Goal: Task Accomplishment & Management: Manage account settings

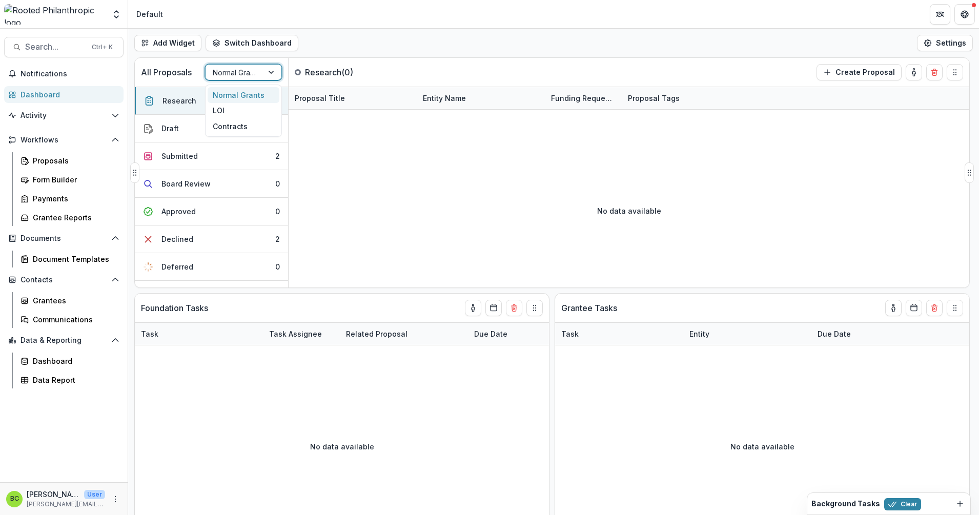
click at [277, 73] on div at bounding box center [272, 72] width 18 height 15
click at [257, 106] on div "LOI" at bounding box center [243, 111] width 72 height 16
click at [272, 69] on div at bounding box center [272, 72] width 18 height 15
click at [264, 92] on div "Normal Grants" at bounding box center [243, 95] width 72 height 16
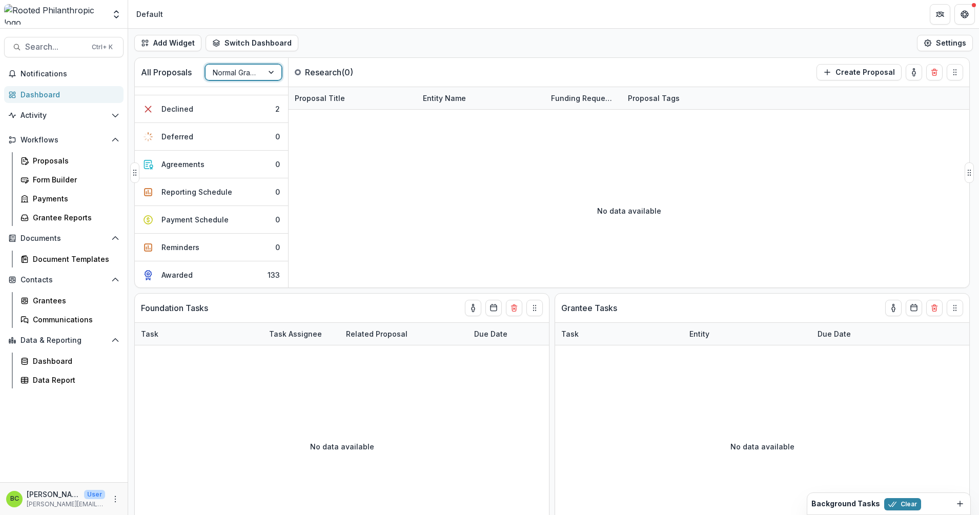
scroll to position [131, 0]
click at [206, 273] on button "Awarded 133" at bounding box center [211, 273] width 153 height 27
click at [442, 99] on div "Entity Name" at bounding box center [444, 98] width 55 height 11
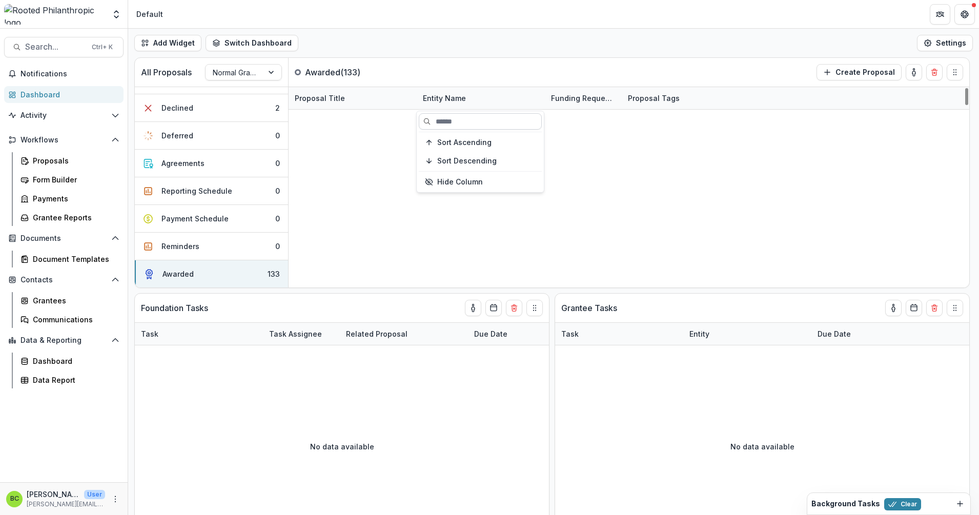
click at [441, 116] on input at bounding box center [480, 121] width 123 height 16
type input "****"
click at [440, 100] on div "Entity Name" at bounding box center [444, 98] width 55 height 11
drag, startPoint x: 448, startPoint y: 120, endPoint x: 426, endPoint y: 122, distance: 21.6
click at [426, 122] on input "****" at bounding box center [480, 121] width 123 height 16
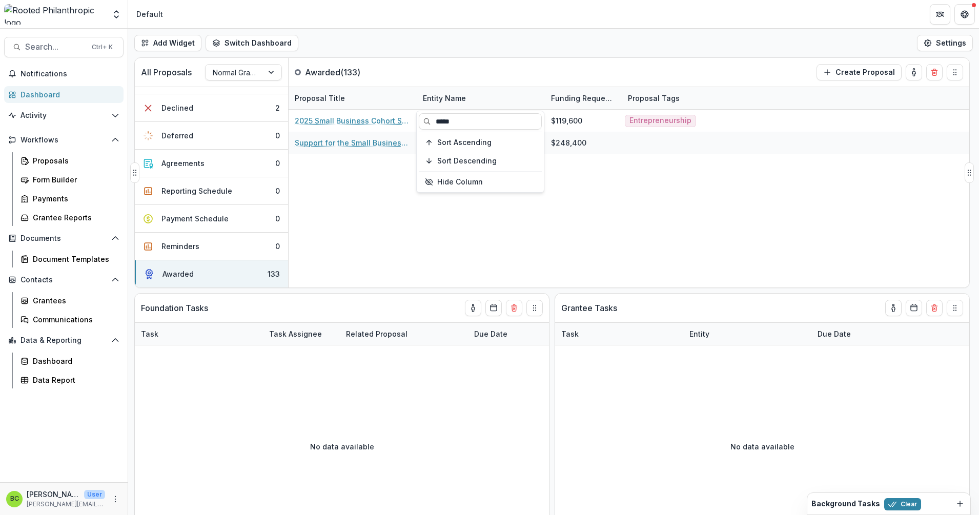
type input "*****"
click at [344, 181] on div "2025 Small Business Cohort Support Local Initiatives Support Corporation $119,6…" at bounding box center [628, 199] width 680 height 178
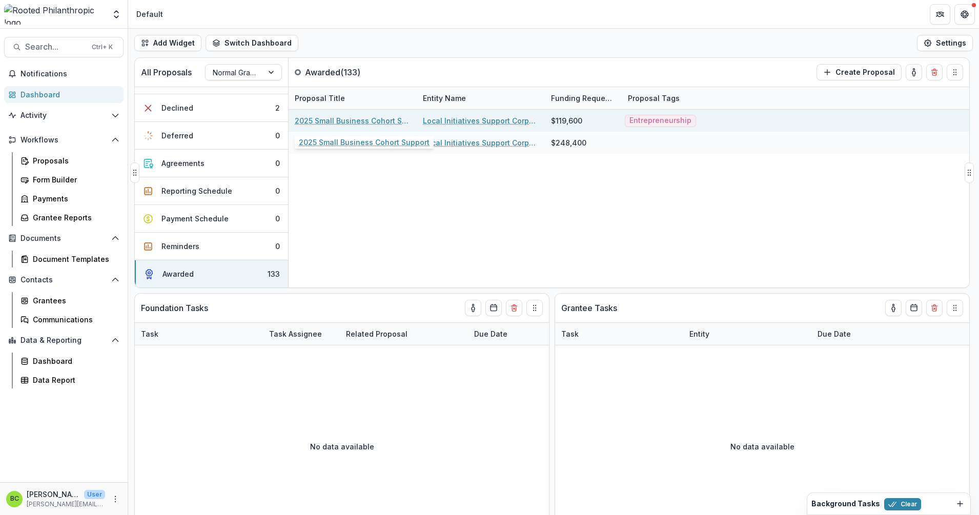
click at [344, 123] on link "2025 Small Business Cohort Support" at bounding box center [353, 120] width 116 height 11
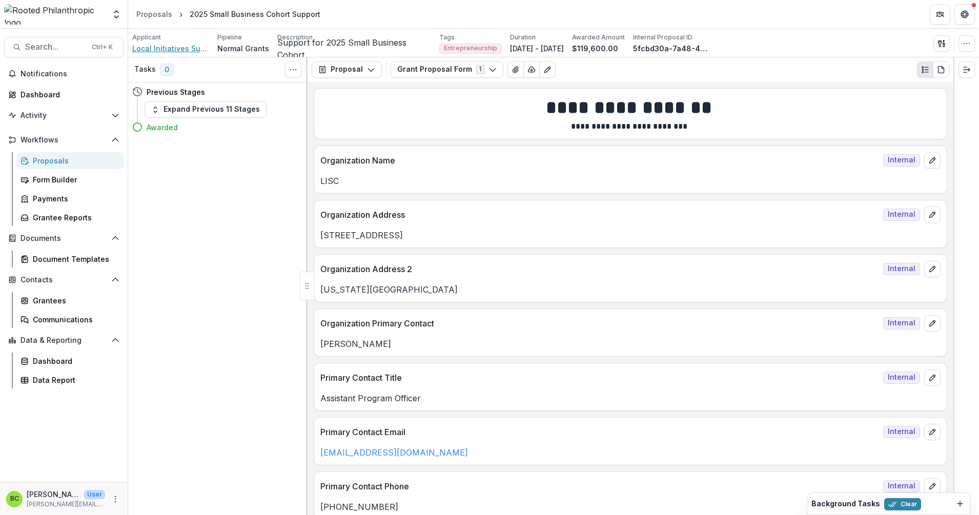
click at [175, 48] on span "Local Initiatives Support Corporation" at bounding box center [170, 48] width 77 height 11
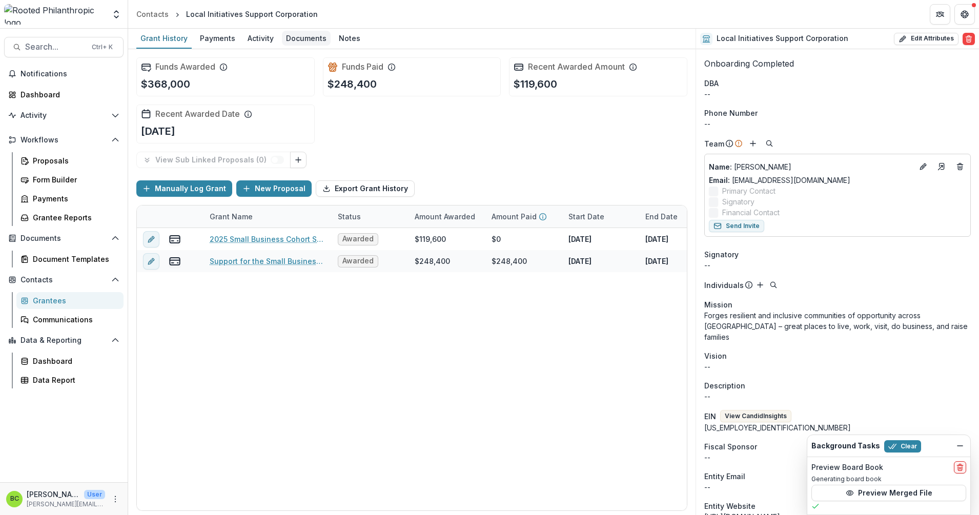
click at [299, 35] on div "Documents" at bounding box center [306, 38] width 49 height 15
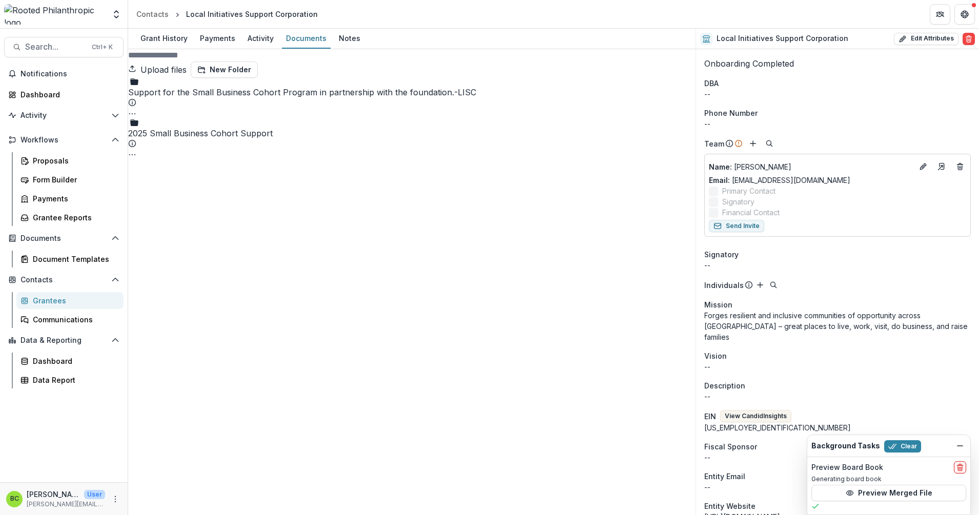
click at [143, 128] on div "2025 Small Business Cohort Support Submission Temelio Proposal Attached proposa…" at bounding box center [411, 139] width 567 height 41
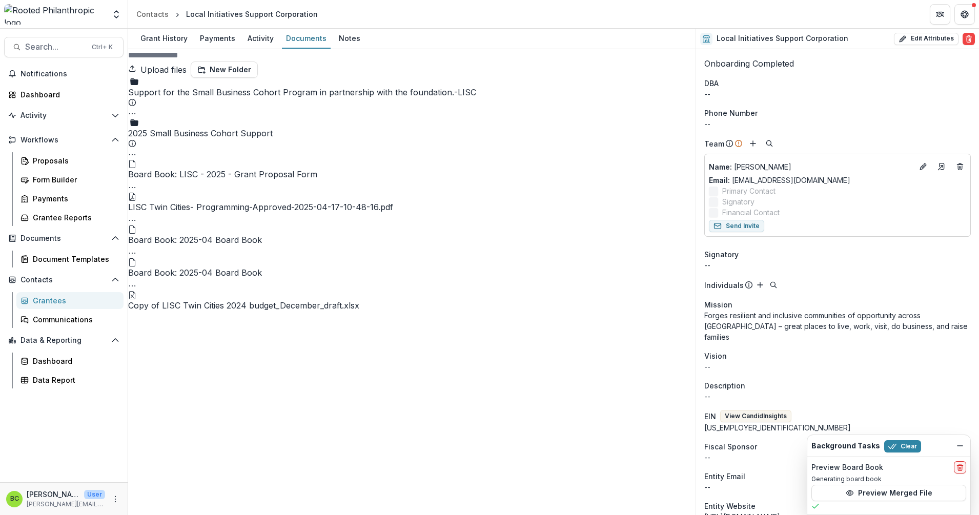
click at [186, 61] on button "Upload files" at bounding box center [157, 69] width 58 height 16
type input "**********"
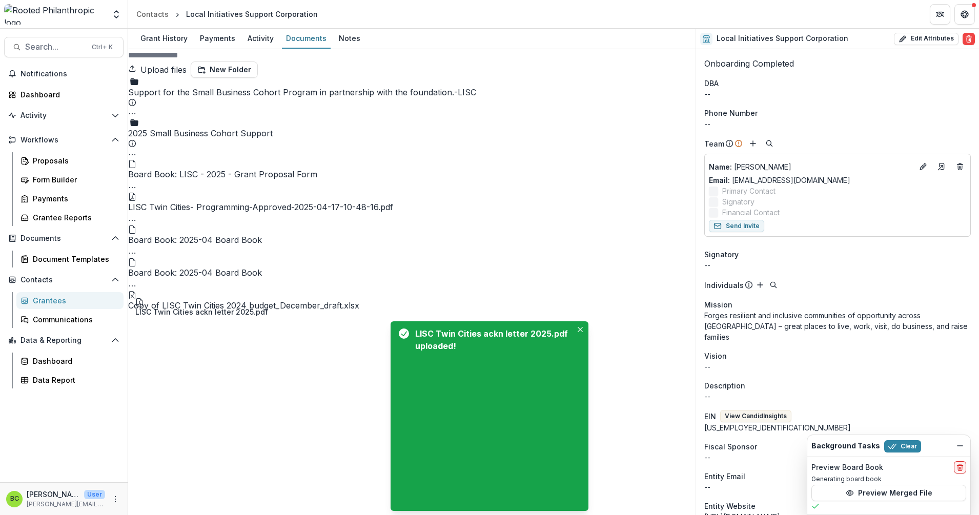
drag, startPoint x: 194, startPoint y: 307, endPoint x: 280, endPoint y: 211, distance: 129.2
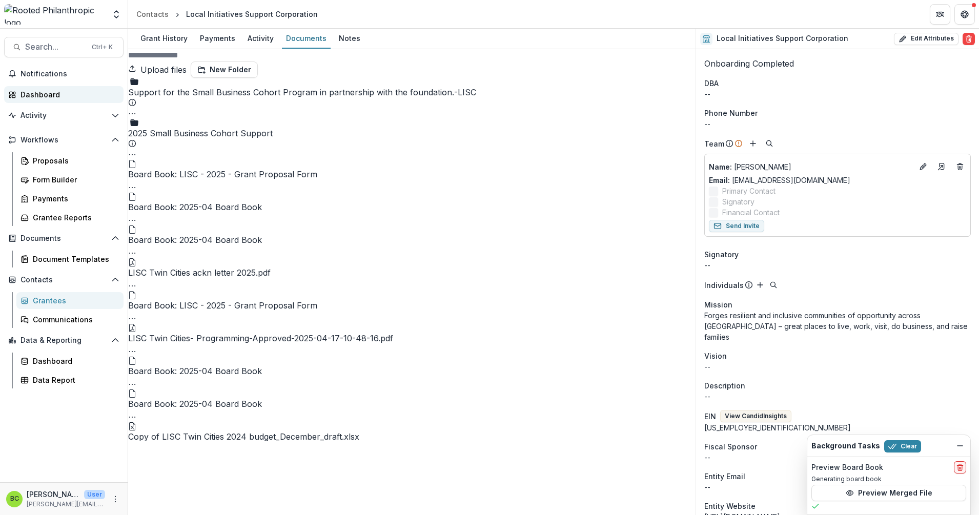
click at [45, 90] on div "Dashboard" at bounding box center [67, 94] width 95 height 11
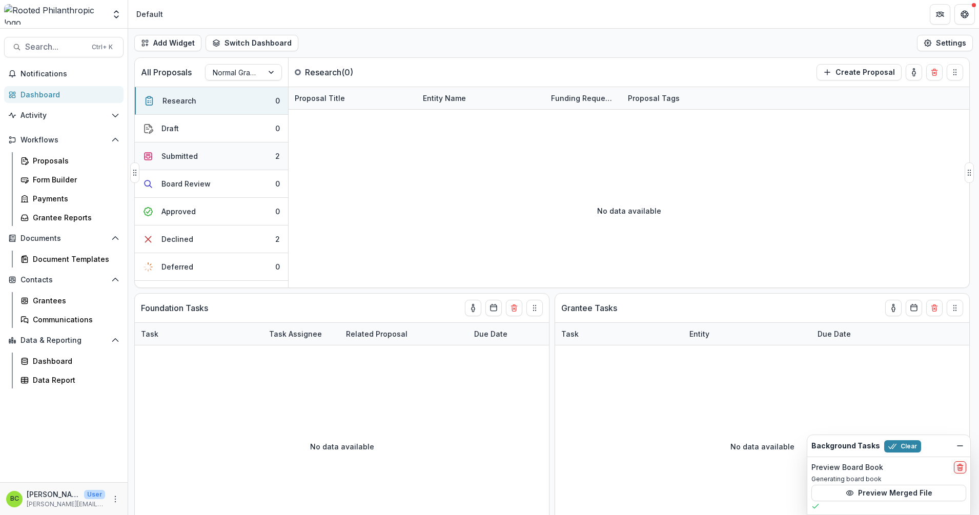
click at [228, 152] on button "Submitted 2" at bounding box center [211, 156] width 153 height 28
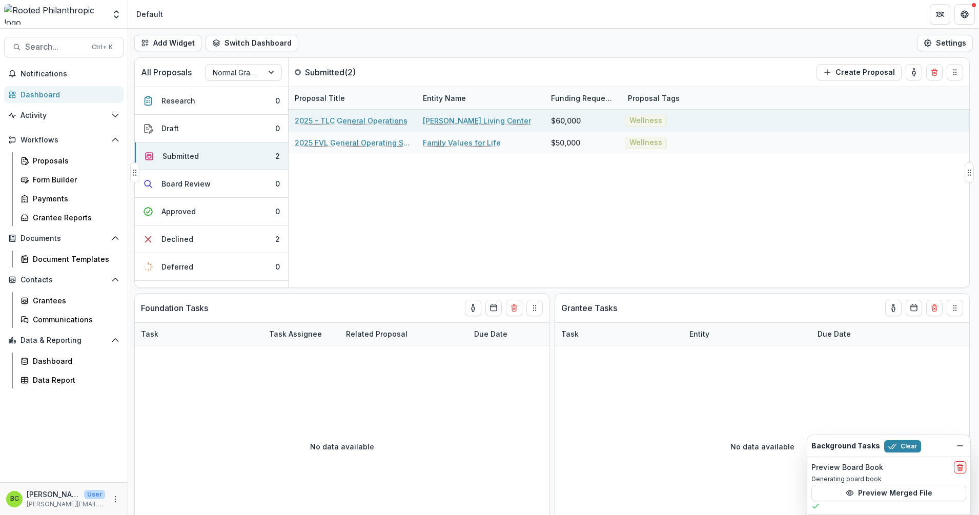
click at [453, 124] on link "[PERSON_NAME] Living Center" at bounding box center [477, 120] width 108 height 11
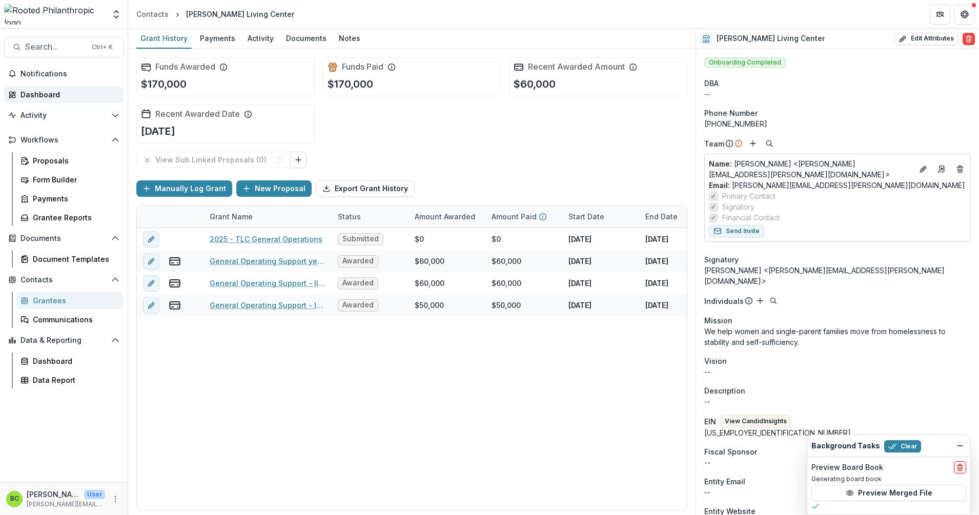
click at [65, 93] on div "Dashboard" at bounding box center [67, 94] width 95 height 11
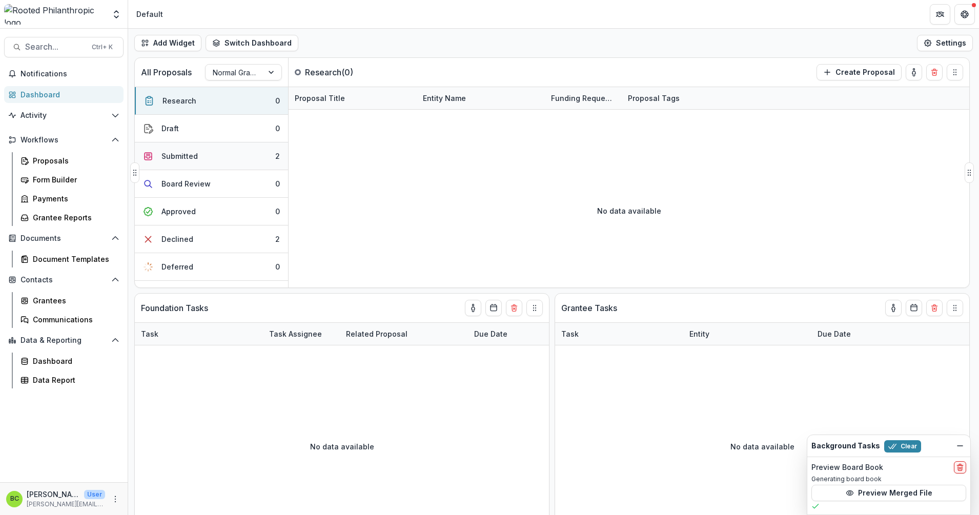
click at [236, 156] on button "Submitted 2" at bounding box center [211, 156] width 153 height 28
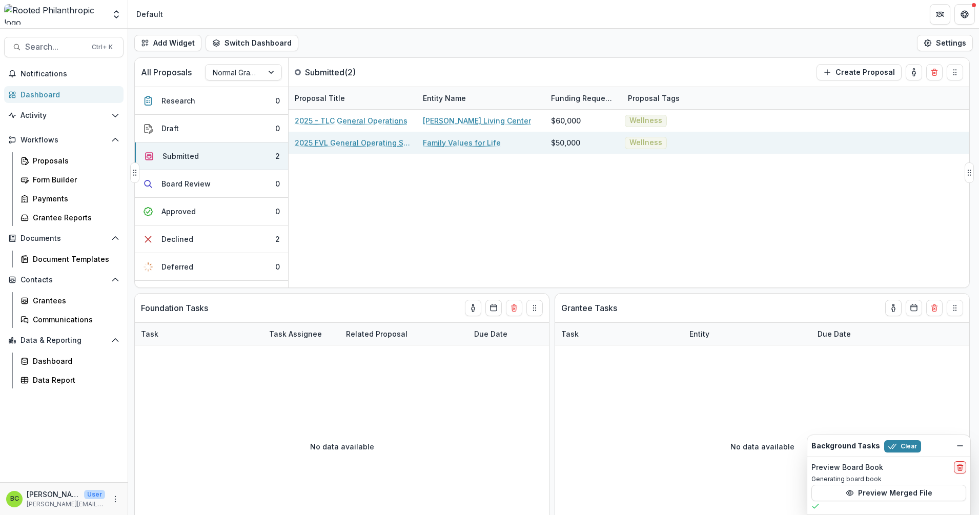
click at [488, 140] on link "Family Values for Life" at bounding box center [462, 142] width 78 height 11
